Goal: Check status: Check status

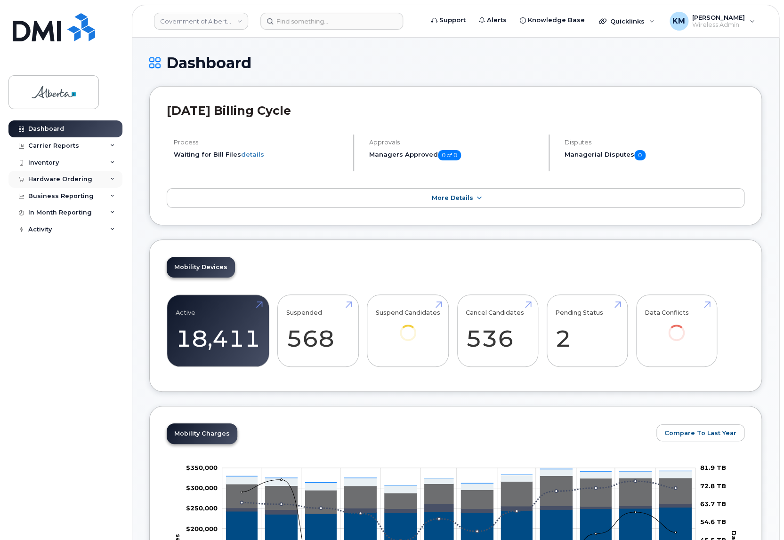
click at [63, 178] on div "Hardware Ordering" at bounding box center [60, 180] width 64 height 8
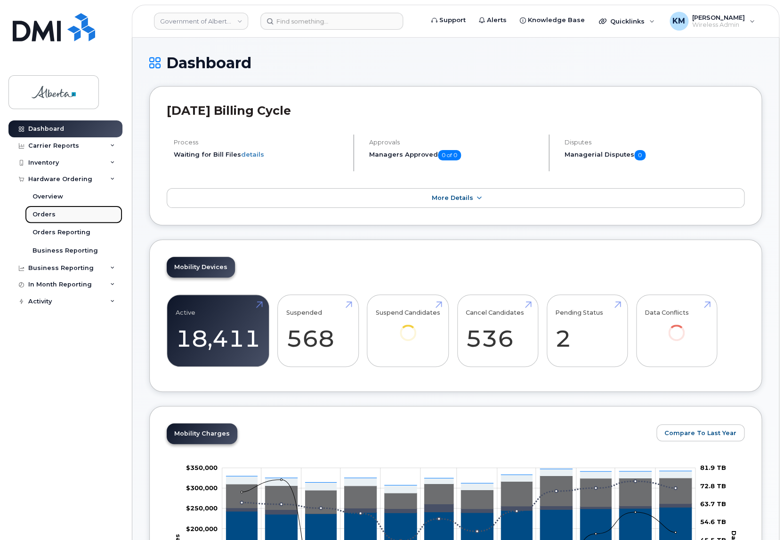
click at [51, 213] on div "Orders" at bounding box center [43, 214] width 23 height 8
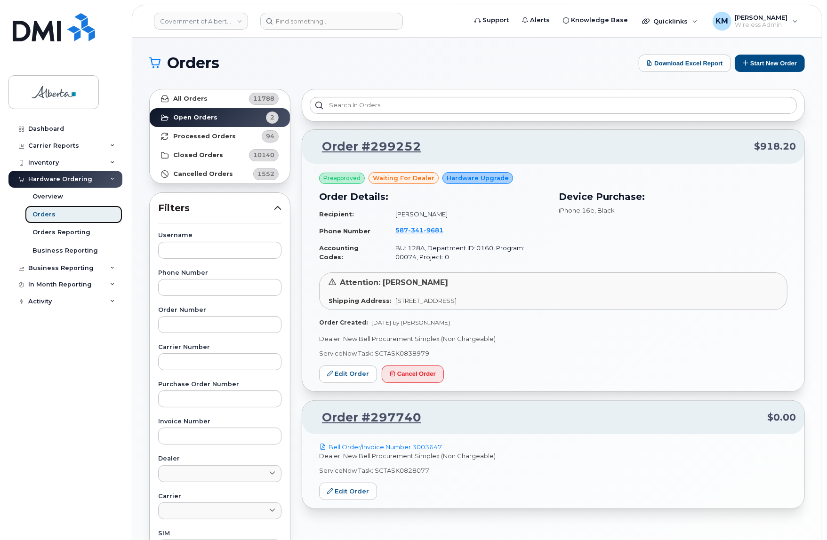
click at [51, 211] on div "Orders" at bounding box center [43, 214] width 23 height 8
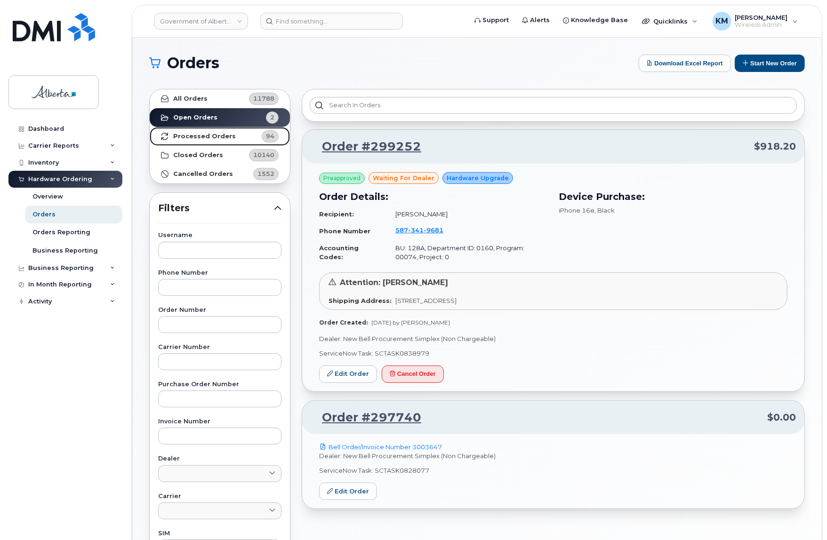
click at [248, 134] on link "Processed Orders 94" at bounding box center [220, 136] width 140 height 19
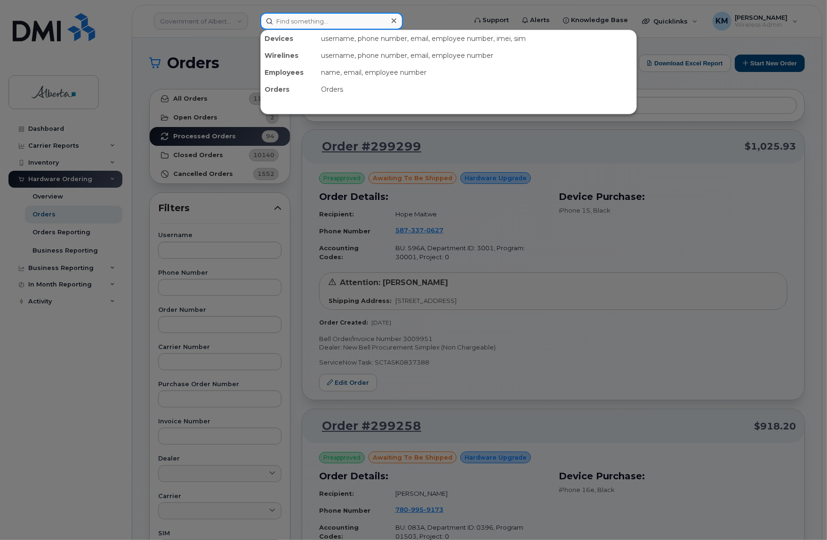
click at [301, 18] on input at bounding box center [331, 21] width 143 height 17
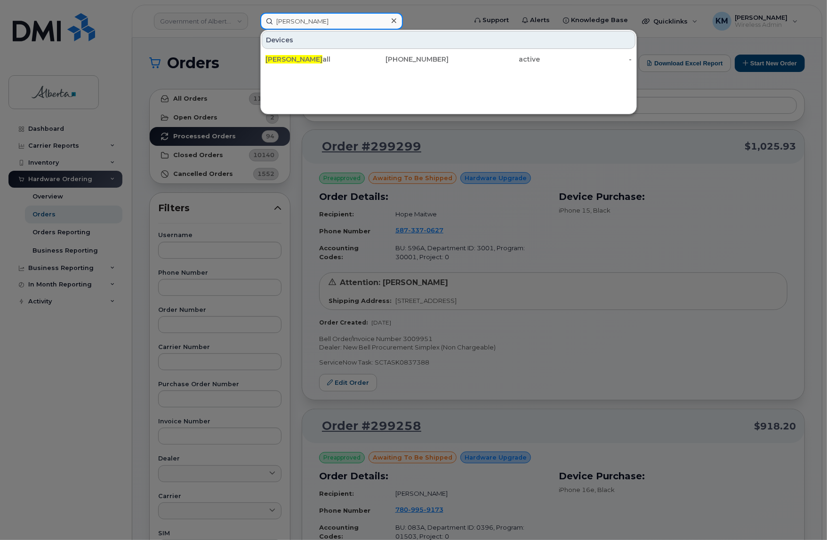
type input "tyler marsh"
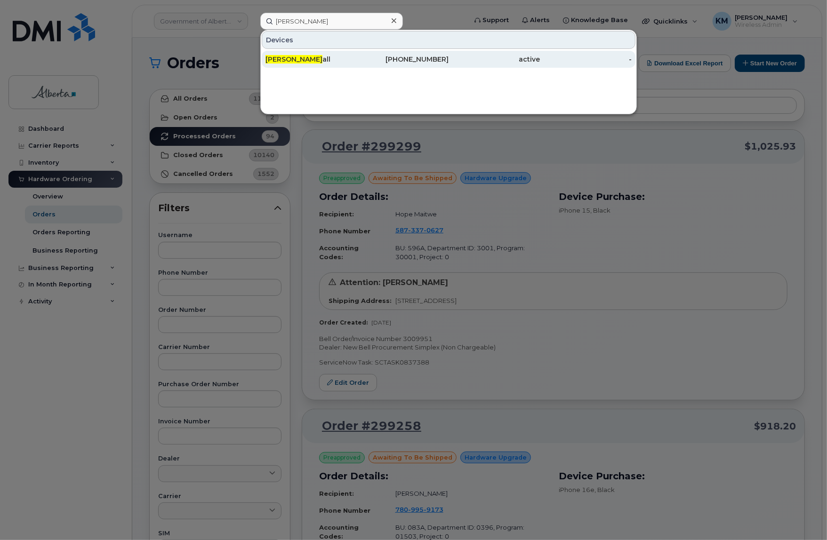
click at [308, 60] on div "Tyler Marsh all" at bounding box center [311, 59] width 92 height 9
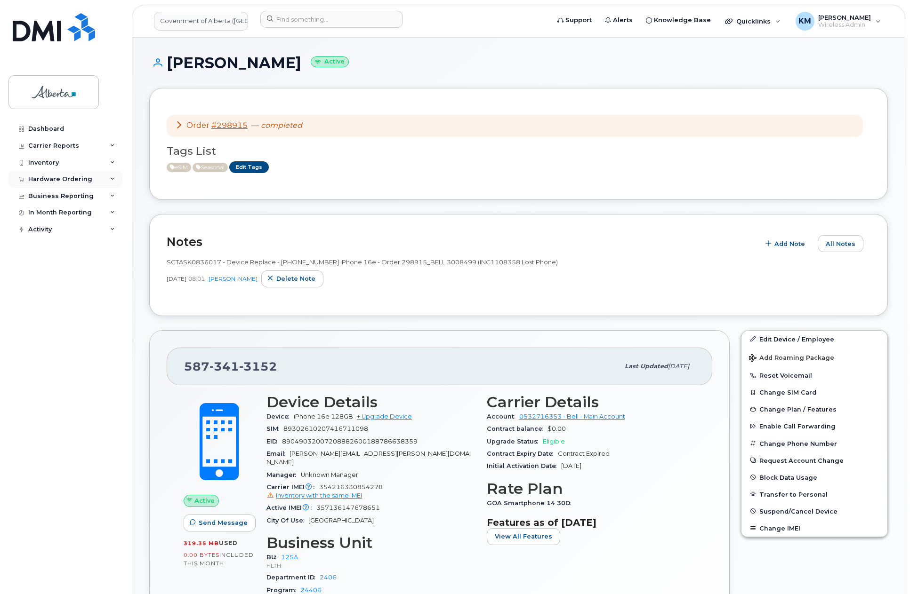
click at [63, 179] on div "Hardware Ordering" at bounding box center [60, 180] width 64 height 8
click at [54, 211] on link "Orders" at bounding box center [73, 215] width 97 height 18
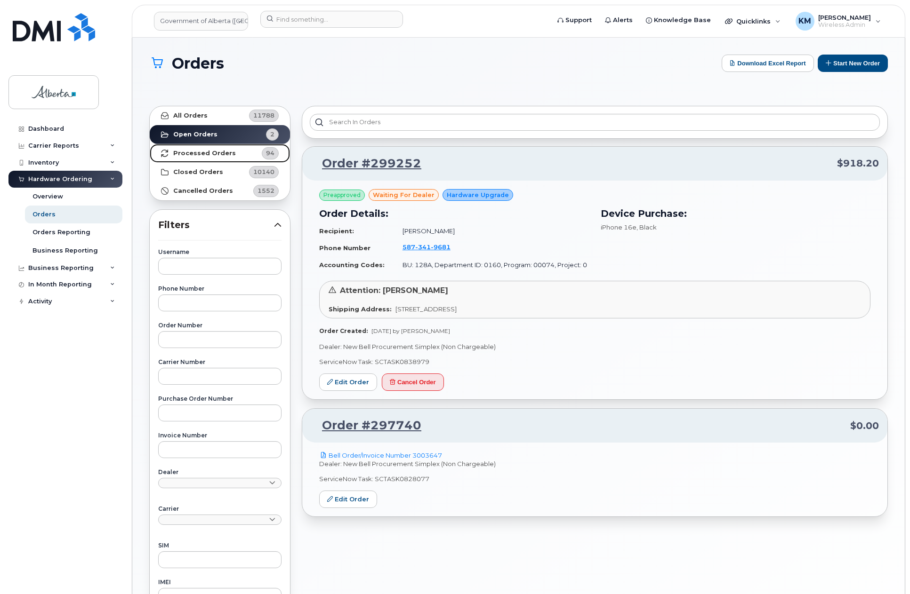
click at [211, 152] on strong "Processed Orders" at bounding box center [204, 154] width 63 height 8
